Goal: Task Accomplishment & Management: Manage account settings

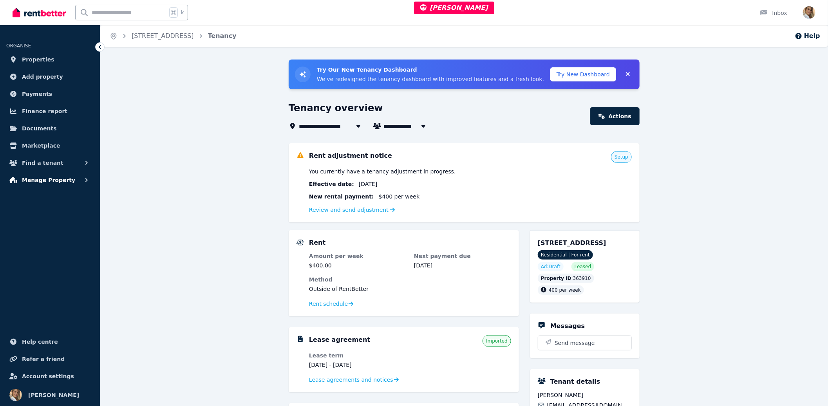
click at [59, 181] on span "Manage Property" at bounding box center [48, 179] width 53 height 9
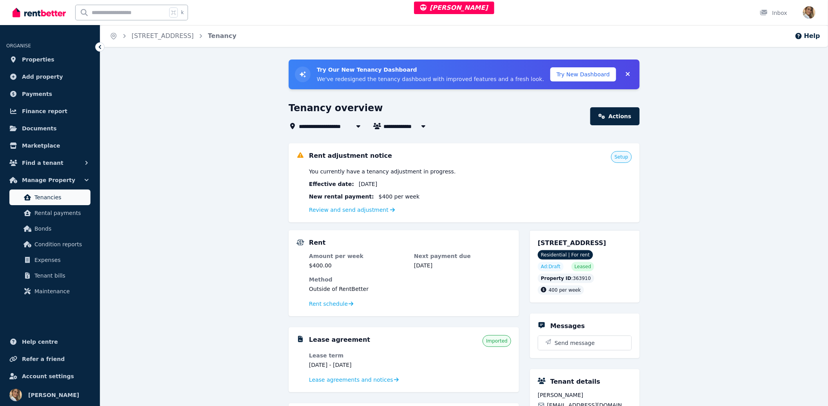
click at [75, 201] on span "Tenancies" at bounding box center [60, 197] width 53 height 9
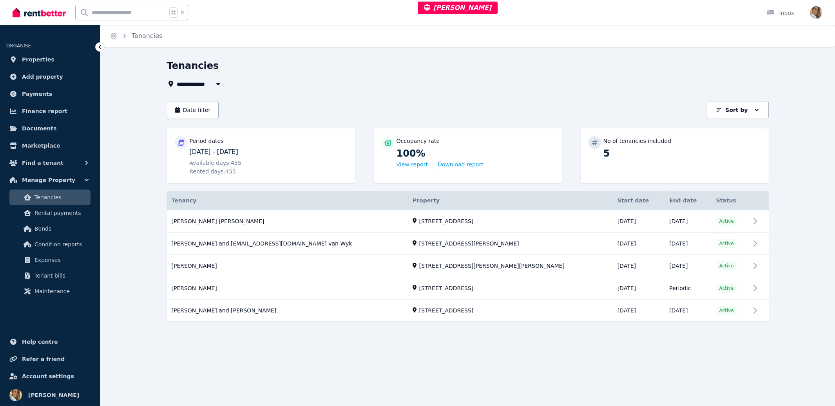
click at [783, 285] on div "**********" at bounding box center [467, 205] width 734 height 290
click at [193, 285] on link "View property details" at bounding box center [468, 289] width 602 height 22
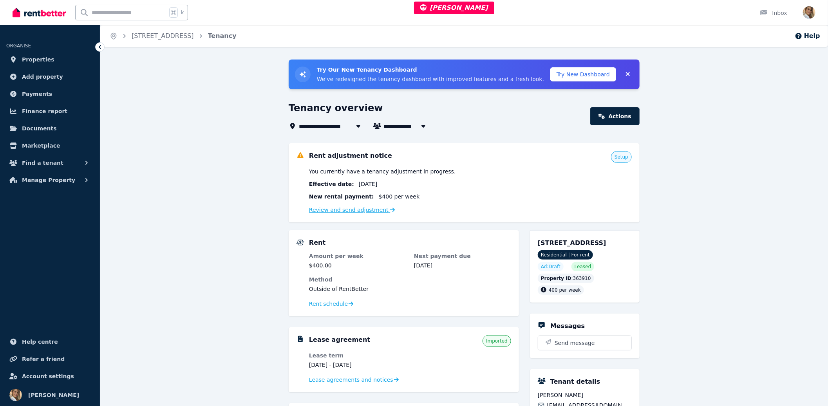
click at [337, 212] on link "Review and send adjustment" at bounding box center [352, 210] width 86 height 6
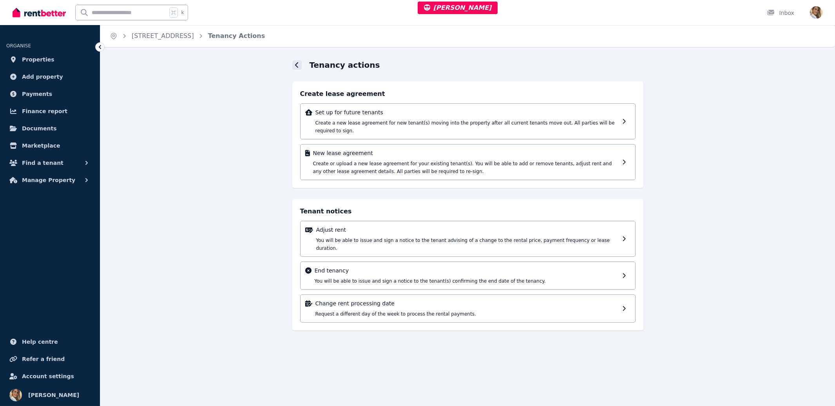
click at [297, 62] on icon at bounding box center [297, 65] width 4 height 6
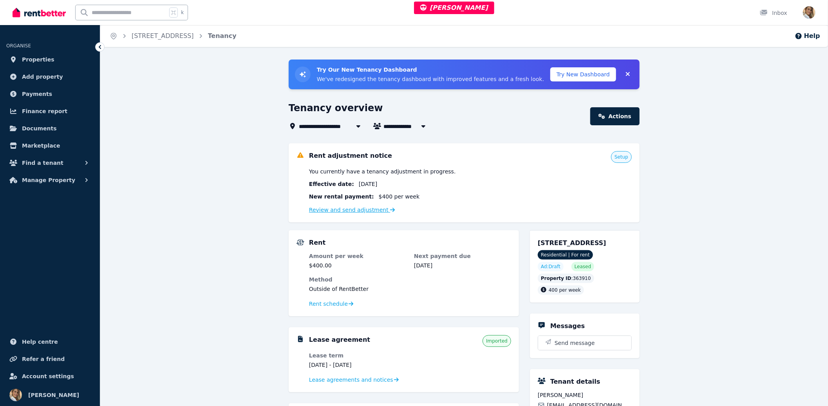
click at [370, 213] on link "Review and send adjustment" at bounding box center [352, 210] width 86 height 6
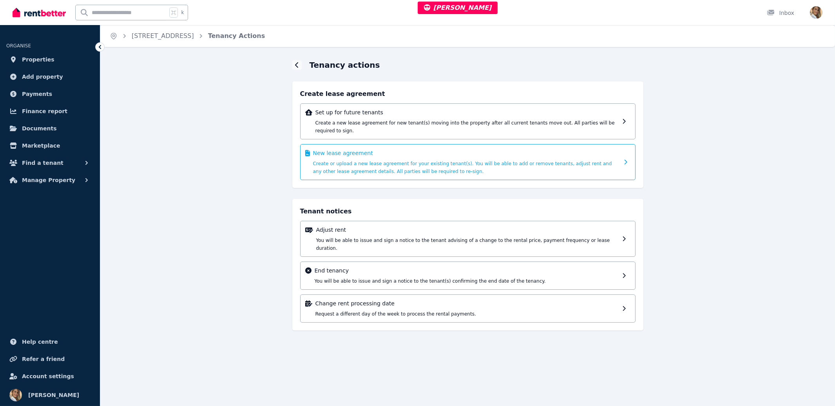
click at [323, 167] on div "New lease agreement Create or upload a new lease agreement for your existing te…" at bounding box center [466, 162] width 306 height 26
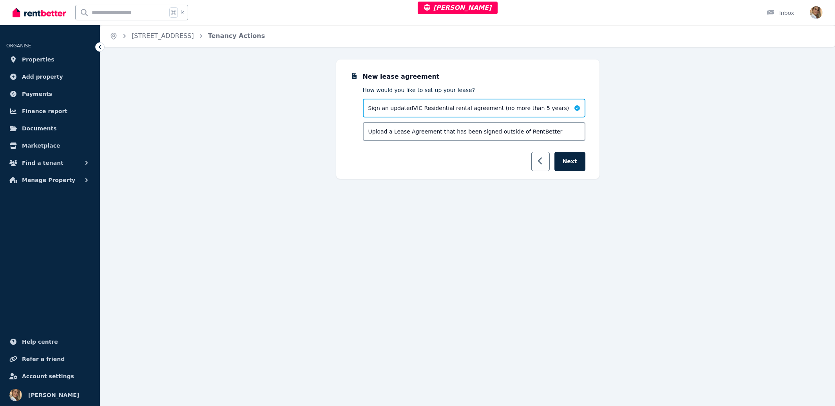
click at [534, 161] on button "button" at bounding box center [540, 161] width 18 height 19
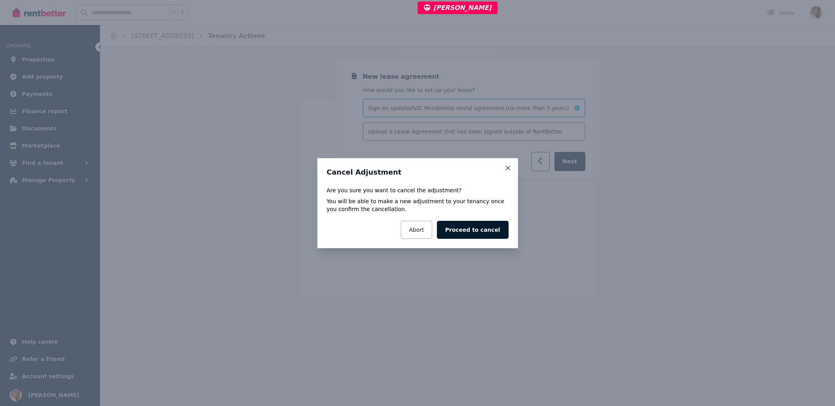
click at [478, 233] on button "Proceed to cancel" at bounding box center [472, 230] width 71 height 18
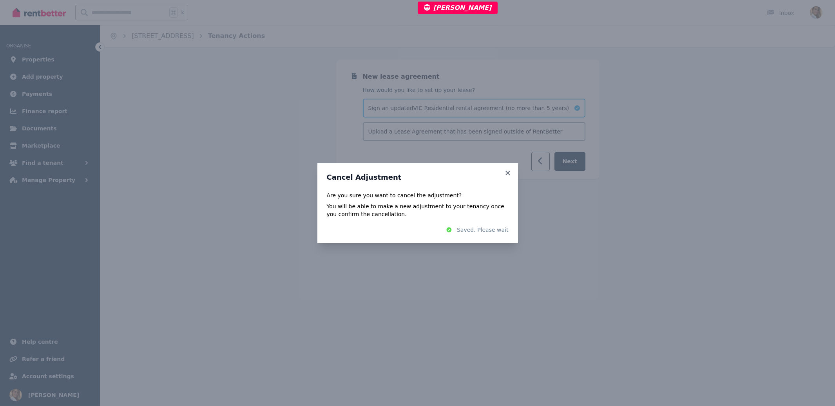
click at [409, 120] on div "Cancel Adjustment Are you sure you want to cancel the adjustment? You will be a…" at bounding box center [417, 203] width 835 height 406
click at [506, 173] on icon at bounding box center [508, 173] width 8 height 7
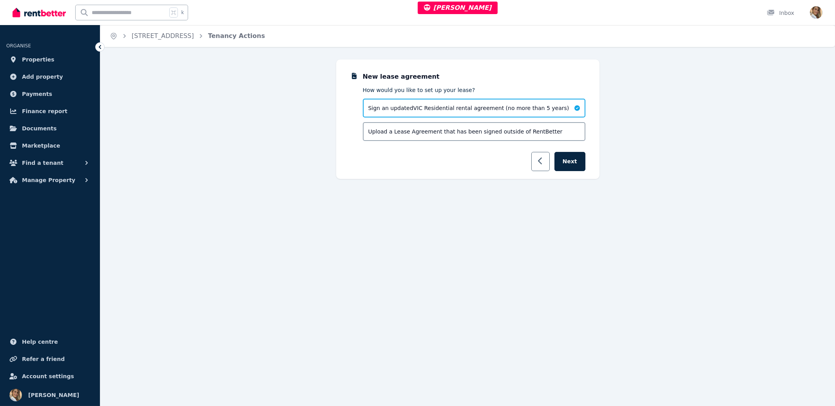
click at [540, 162] on icon "button" at bounding box center [540, 161] width 5 height 8
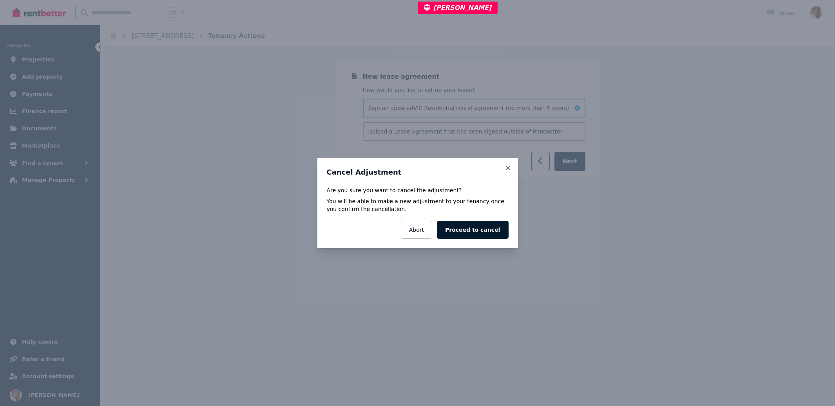
click at [464, 234] on button "Proceed to cancel" at bounding box center [472, 230] width 71 height 18
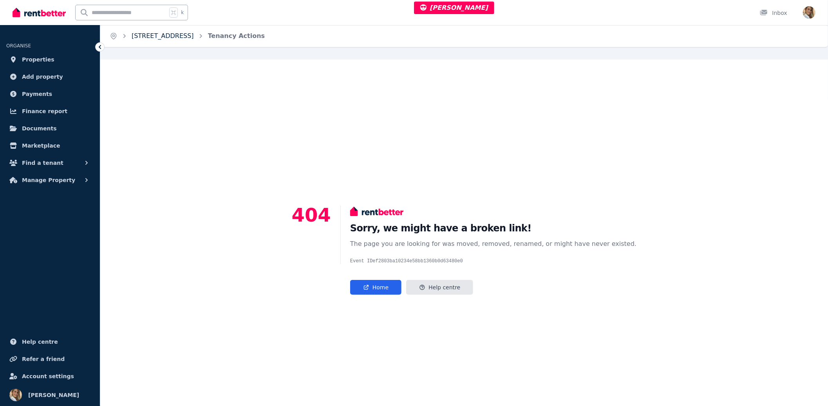
click at [164, 38] on link "[STREET_ADDRESS]" at bounding box center [163, 35] width 62 height 7
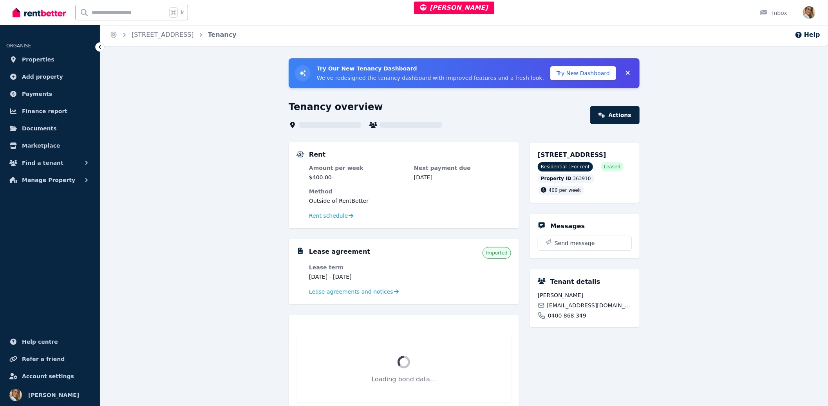
scroll to position [2, 0]
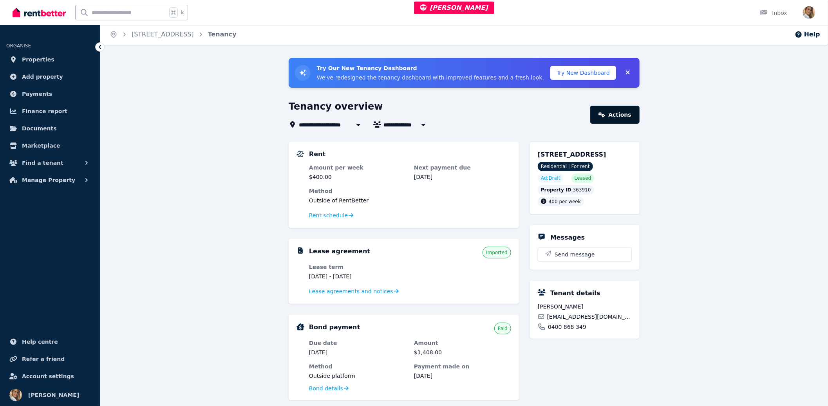
click at [601, 118] on link "Actions" at bounding box center [614, 115] width 49 height 18
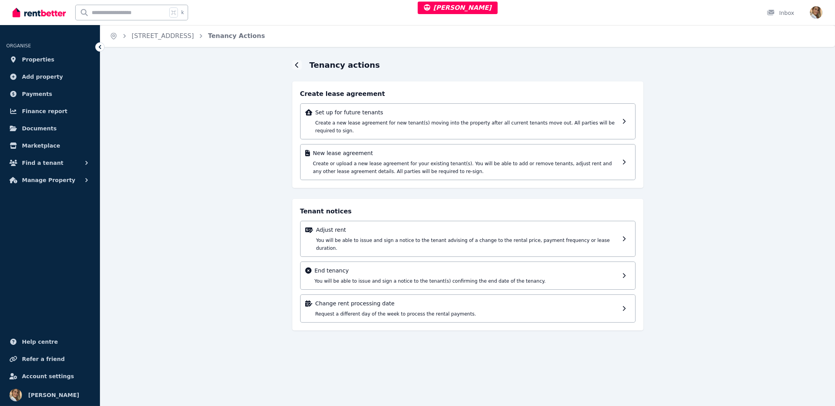
click at [260, 119] on div "Tenancy actions Create lease agreement Set up for future tenants Create a new l…" at bounding box center [467, 202] width 734 height 285
click at [295, 65] on icon at bounding box center [296, 64] width 3 height 5
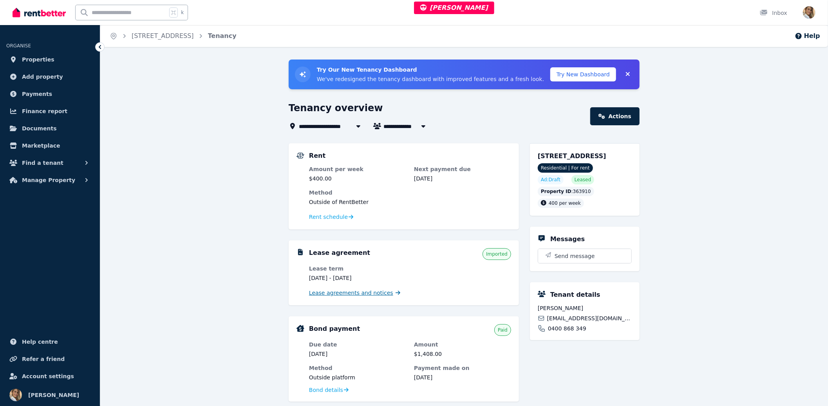
click at [338, 295] on span "Lease agreements and notices" at bounding box center [351, 293] width 84 height 8
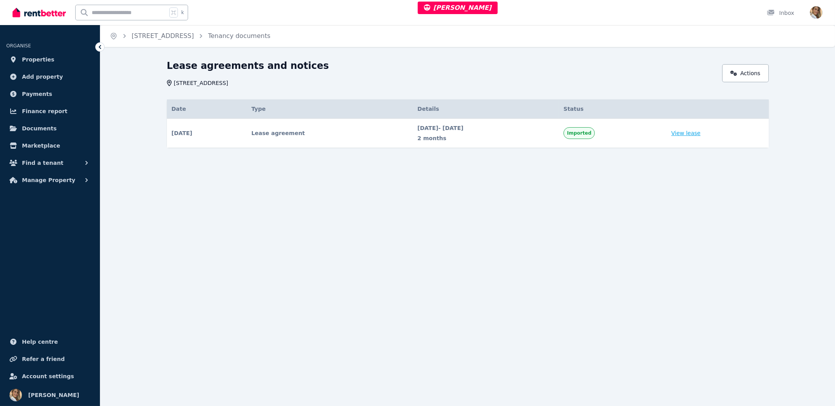
click at [700, 133] on link "View lease" at bounding box center [685, 133] width 29 height 8
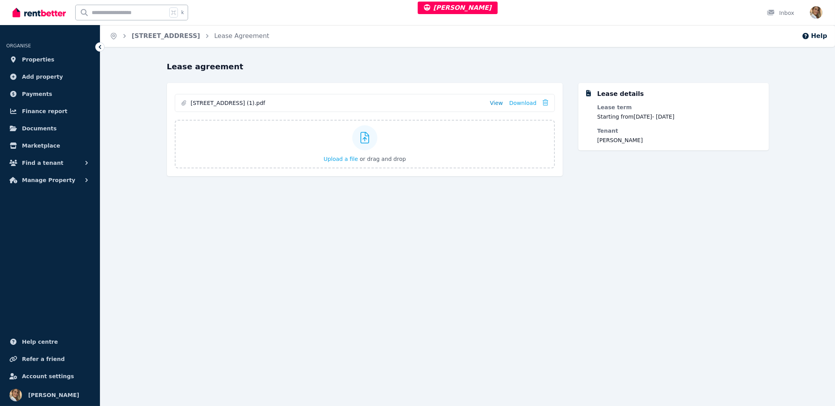
click at [498, 101] on link "View" at bounding box center [496, 103] width 13 height 8
